Goal: Task Accomplishment & Management: Manage account settings

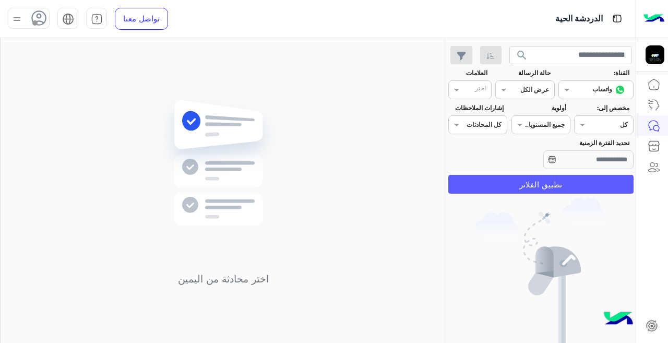
click at [562, 190] on button "تطبيق الفلاتر" at bounding box center [540, 184] width 185 height 19
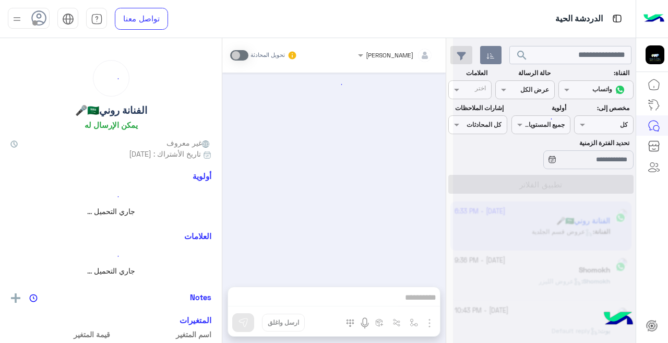
click at [492, 57] on icon "button" at bounding box center [491, 56] width 8 height 8
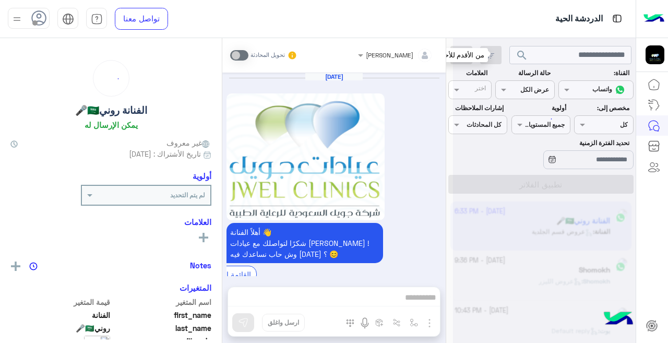
click at [521, 88] on div at bounding box center [544, 175] width 183 height 343
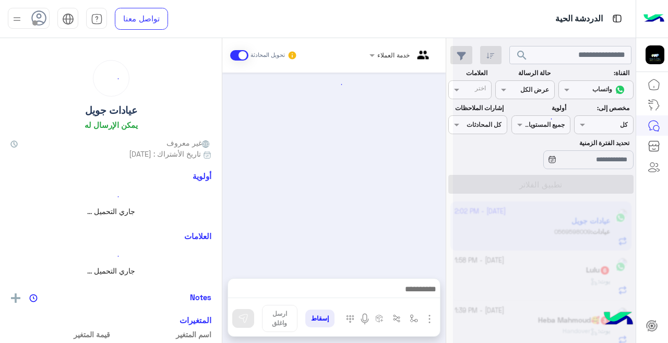
click at [504, 86] on div at bounding box center [544, 175] width 183 height 343
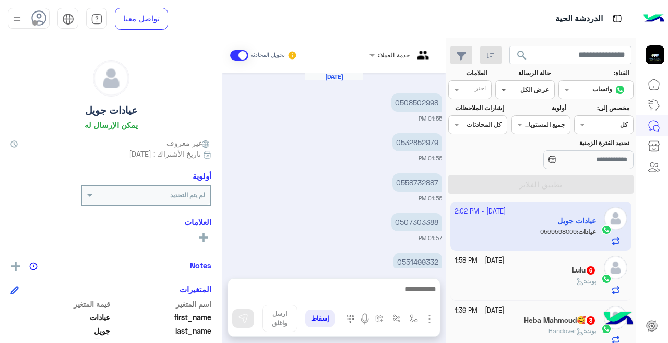
scroll to position [288, 0]
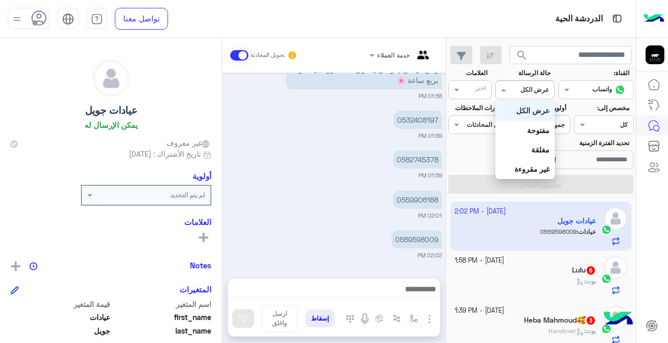
click at [516, 92] on div at bounding box center [525, 89] width 58 height 10
click at [543, 165] on b "غير مقروءة" at bounding box center [532, 168] width 35 height 9
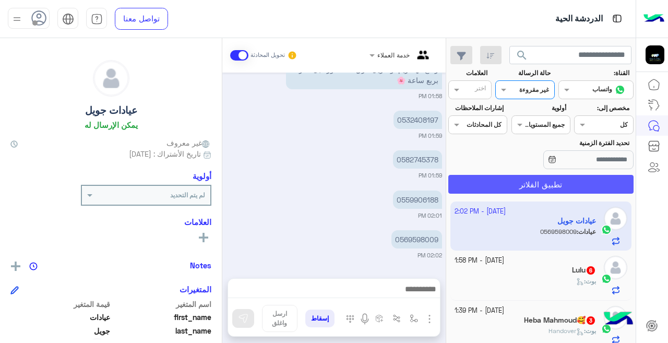
click at [532, 182] on button "تطبيق الفلاتر" at bounding box center [540, 184] width 185 height 19
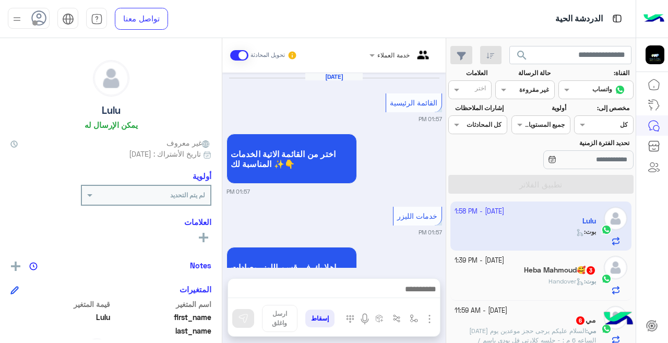
scroll to position [357, 0]
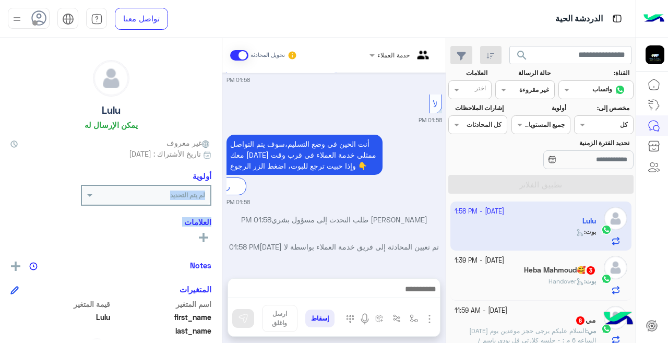
drag, startPoint x: 221, startPoint y: 229, endPoint x: 219, endPoint y: 204, distance: 25.7
click at [219, 204] on div "Lulu يمكن الإرسال له غير معروف تاريخ الأشتراك : [DATE] أولوية لم يتم التحديد ال…" at bounding box center [111, 188] width 222 height 301
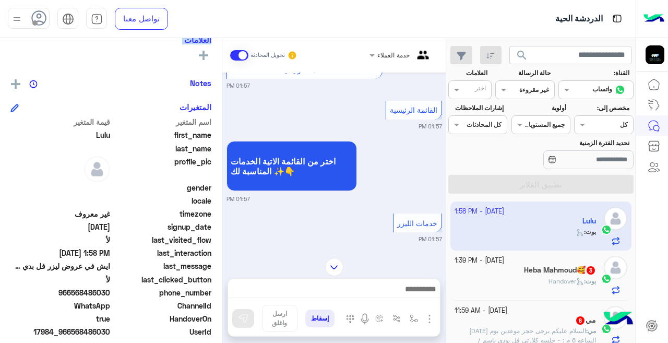
scroll to position [188, 0]
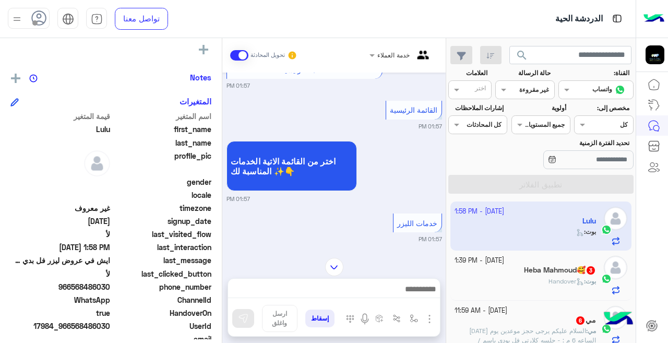
click at [540, 286] on div "بوت : Handover" at bounding box center [526, 286] width 142 height 18
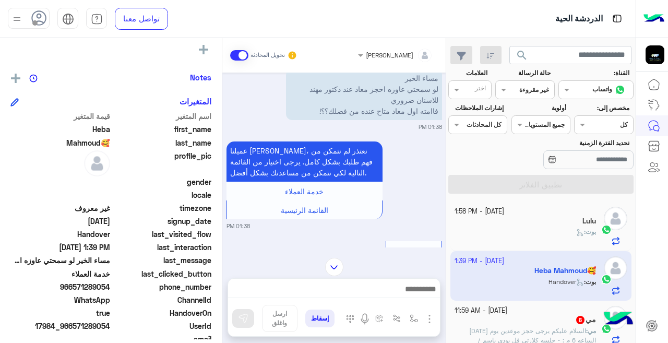
scroll to position [7, 0]
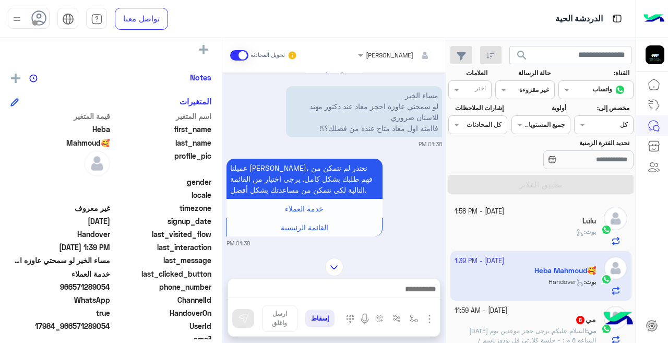
click at [560, 329] on span "السلام عليكم يرجى حجز موعدين يوم [DATE] الساعه 6 م : - جلسه كلارتي فل بودي باسم…" at bounding box center [531, 345] width 129 height 36
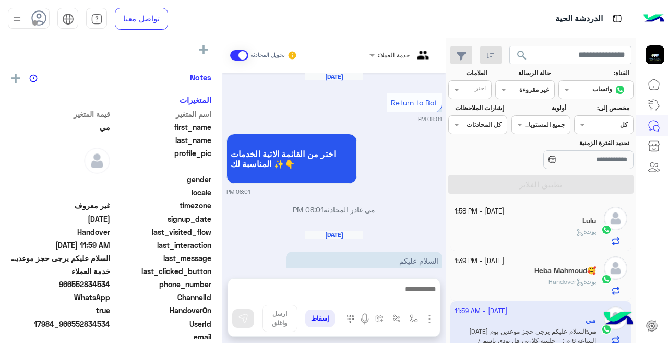
scroll to position [505, 0]
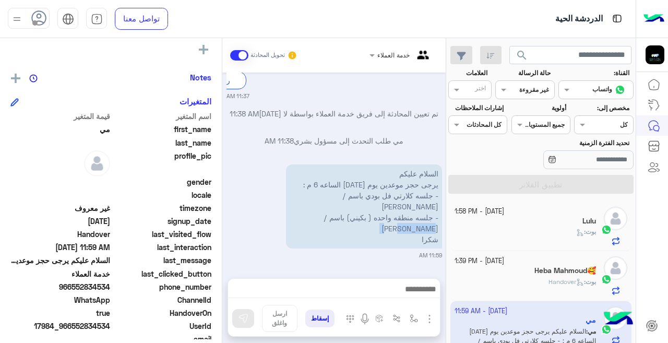
drag, startPoint x: 446, startPoint y: 227, endPoint x: 444, endPoint y: 249, distance: 22.0
click at [444, 249] on mat-drawer "خدمة العملاء تحويل المحادثة [DATE] Return to Bot 08:01 PM اختر من القائمة الاتي…" at bounding box center [223, 192] width 446 height 309
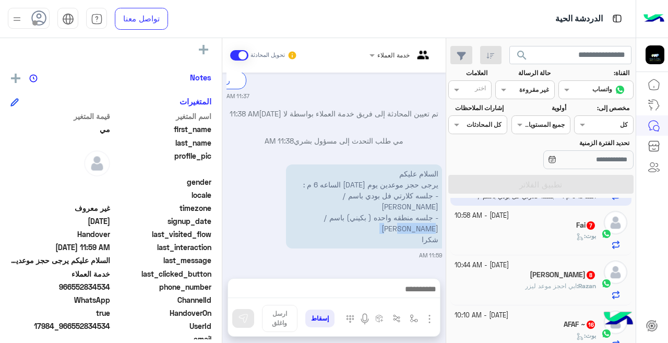
scroll to position [147, 0]
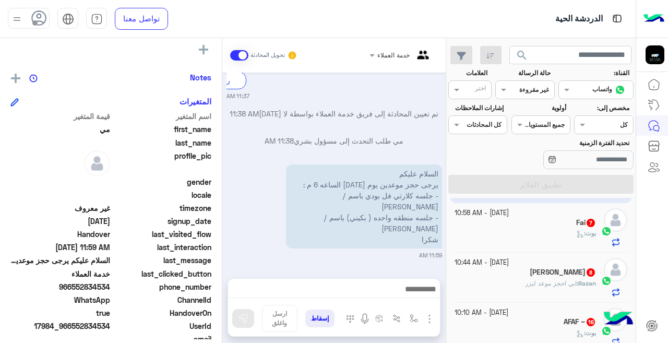
click at [513, 234] on div "بوت :" at bounding box center [526, 238] width 142 height 18
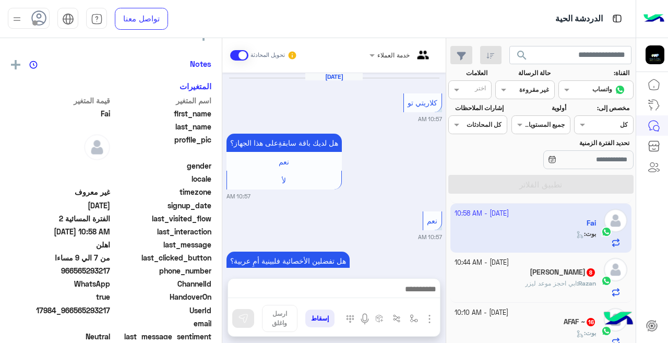
scroll to position [188, 0]
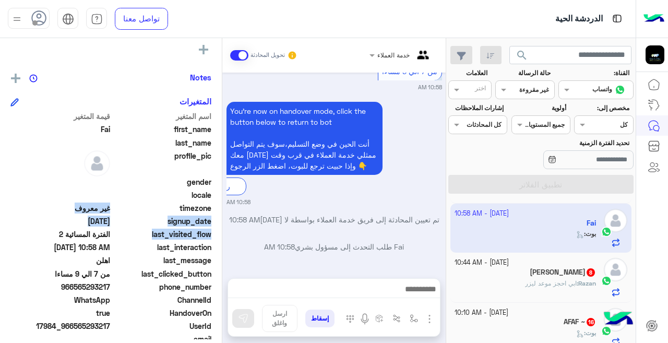
drag, startPoint x: 222, startPoint y: 242, endPoint x: 221, endPoint y: 215, distance: 27.2
click at [221, 215] on mat-drawer "Fai يمكن الإرسال له غير معروف تاريخ الأشتراك : [DATE] أولوية لم يتم التحديد الع…" at bounding box center [111, 192] width 222 height 309
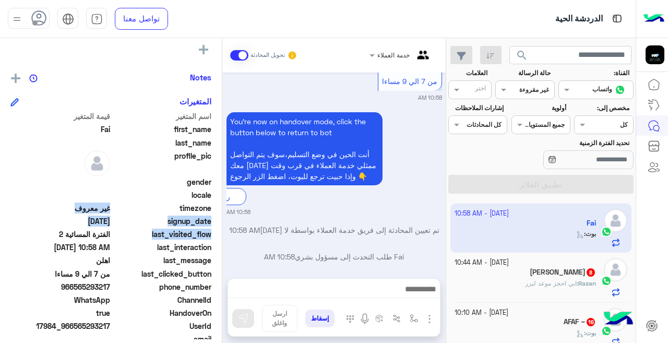
scroll to position [931, 0]
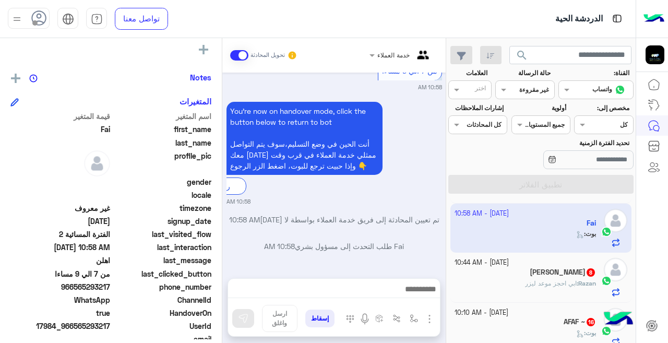
click at [480, 268] on div "[PERSON_NAME] 8" at bounding box center [526, 273] width 142 height 11
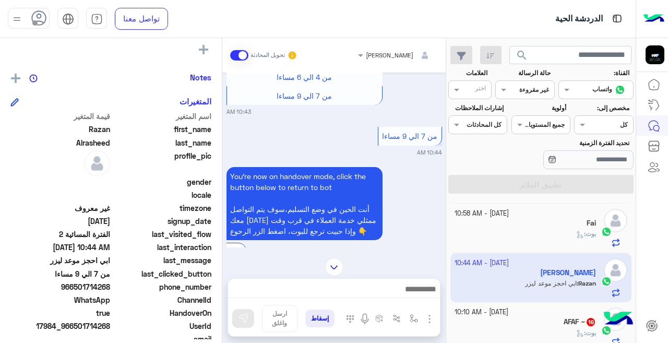
scroll to position [972, 0]
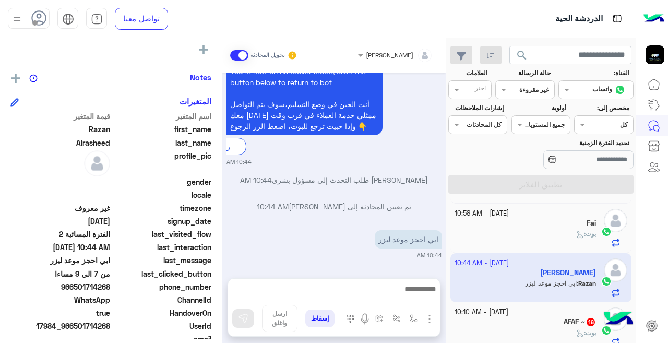
click at [483, 311] on small "[DATE] - 10:10 AM" at bounding box center [482, 313] width 54 height 10
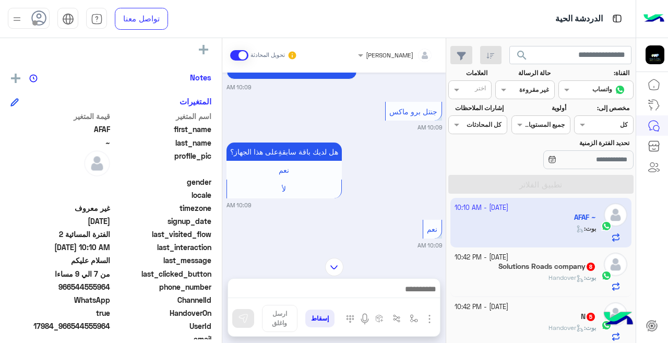
scroll to position [256, 0]
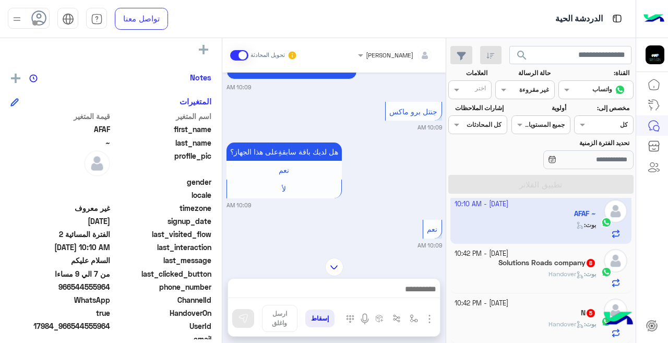
click at [499, 309] on div "N 5" at bounding box center [526, 314] width 142 height 11
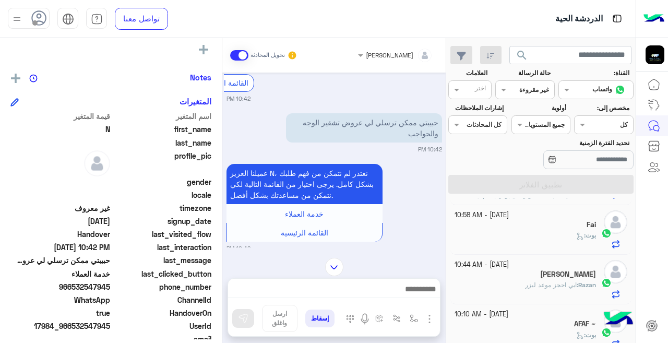
scroll to position [256, 0]
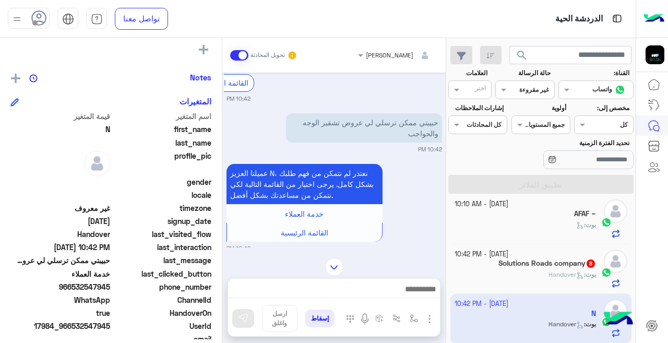
click at [483, 273] on div "بوت : Handover" at bounding box center [526, 279] width 142 height 18
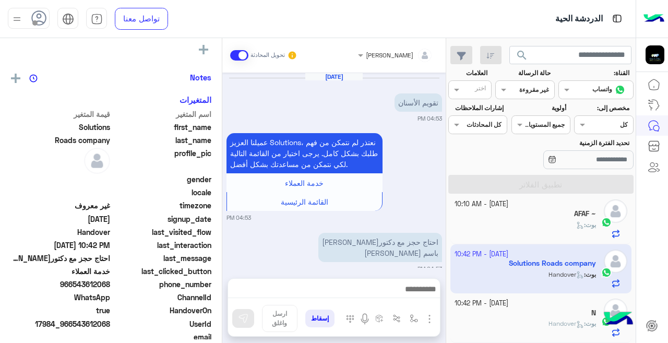
scroll to position [487, 0]
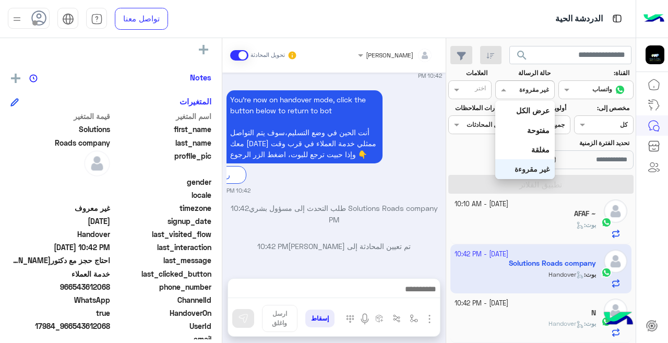
click at [509, 84] on div at bounding box center [525, 89] width 58 height 10
click at [527, 106] on b "عرض الكل" at bounding box center [532, 110] width 33 height 9
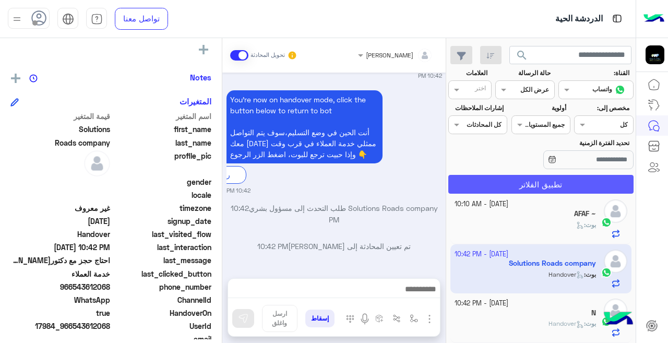
click at [547, 179] on button "تطبيق الفلاتر" at bounding box center [540, 184] width 185 height 19
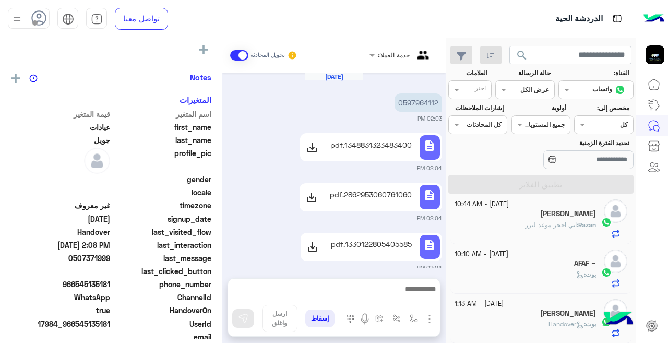
scroll to position [304, 0]
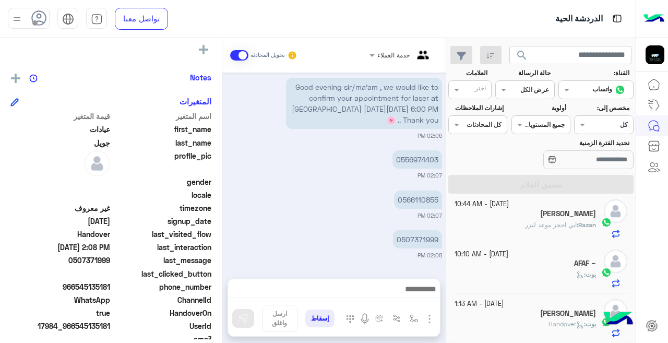
click at [511, 89] on div at bounding box center [525, 89] width 58 height 10
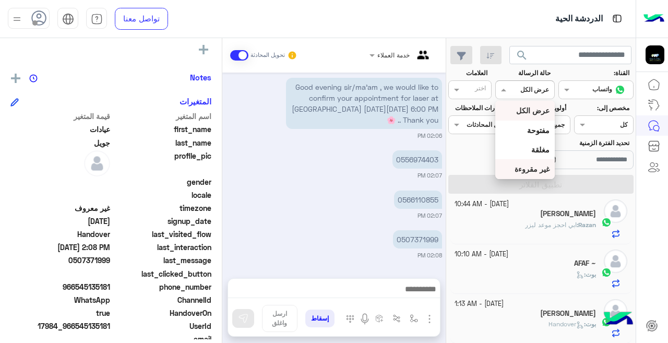
click at [528, 169] on b "غير مقروءة" at bounding box center [532, 168] width 35 height 9
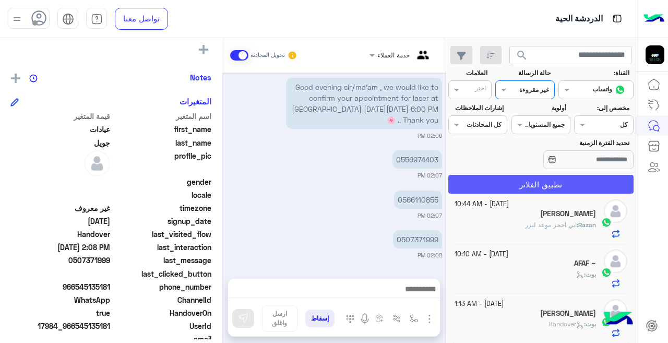
click at [516, 186] on button "تطبيق الفلاتر" at bounding box center [540, 184] width 185 height 19
